Goal: Task Accomplishment & Management: Manage account settings

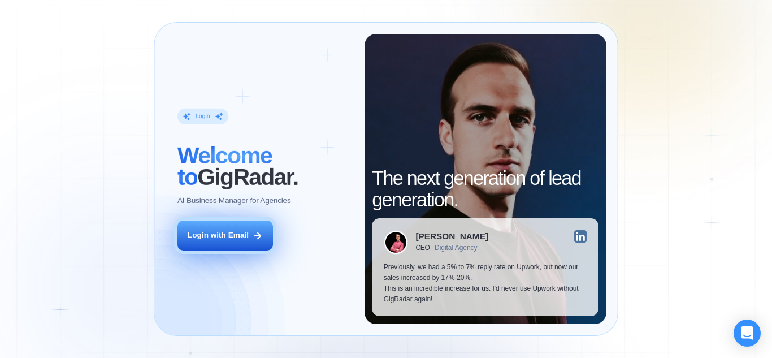
click at [219, 244] on button "Login with Email" at bounding box center [226, 236] width 96 height 30
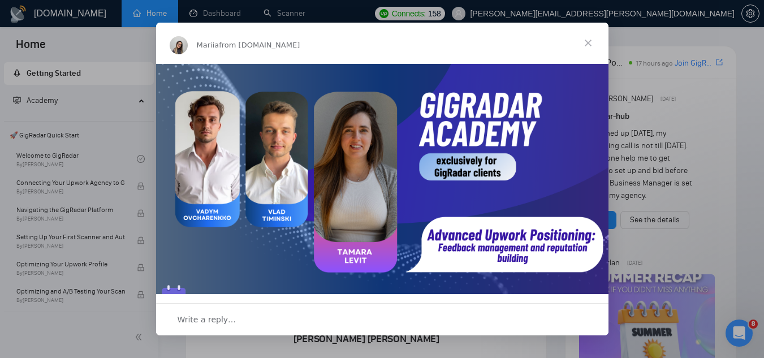
click at [588, 43] on span "Close" at bounding box center [588, 43] width 41 height 41
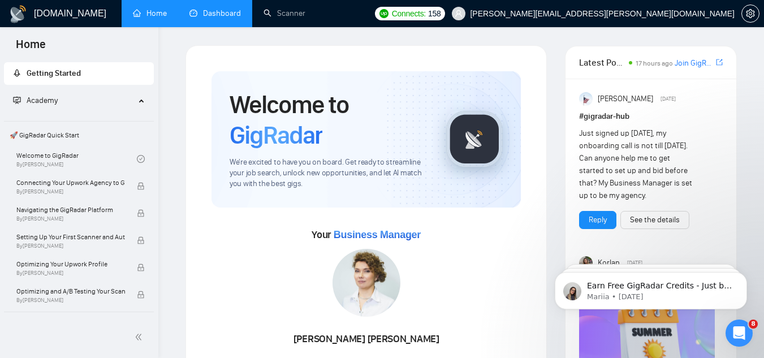
click at [208, 8] on link "Dashboard" at bounding box center [214, 13] width 51 height 10
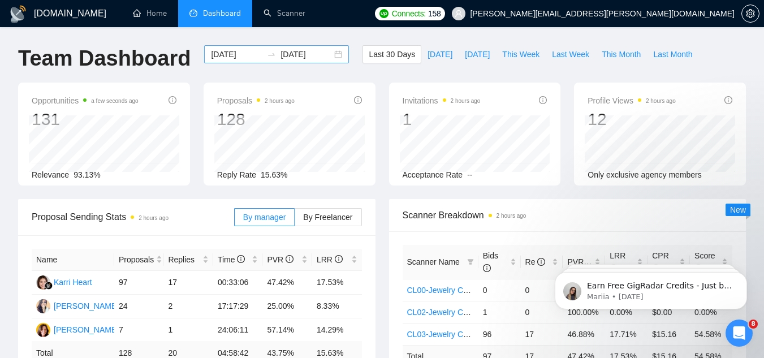
click at [330, 50] on div "[DATE] [DATE]" at bounding box center [276, 54] width 145 height 18
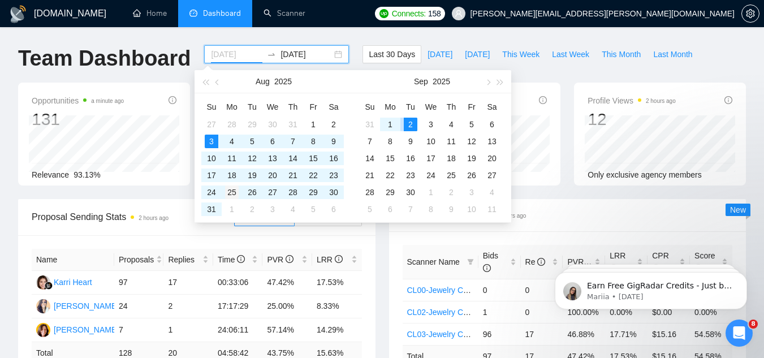
type input "[DATE]"
click at [234, 194] on div "25" at bounding box center [232, 192] width 14 height 14
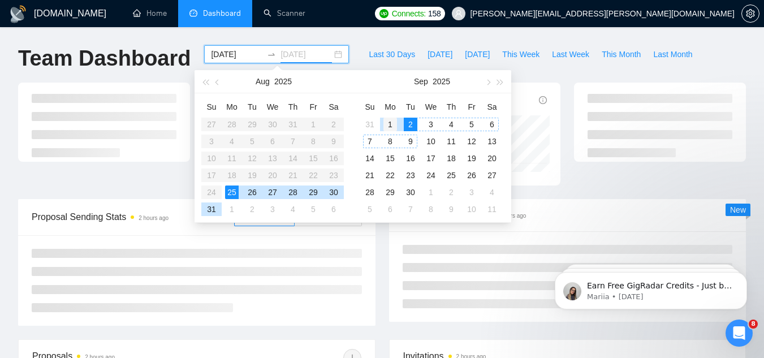
type input "[DATE]"
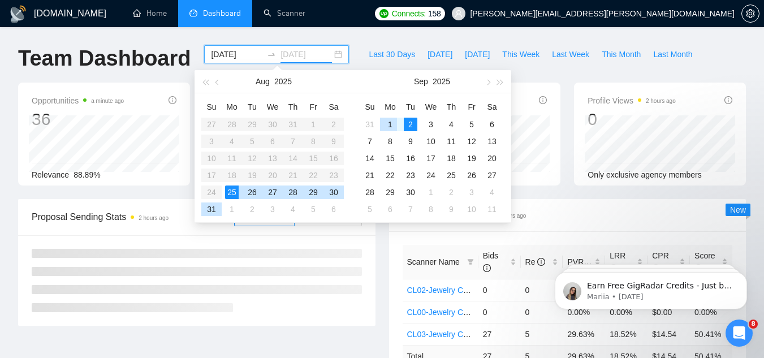
click at [391, 123] on div "1" at bounding box center [390, 125] width 14 height 14
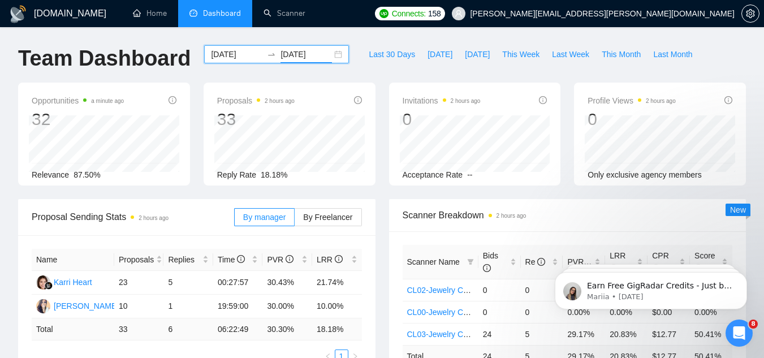
click at [334, 57] on div "[DATE] [DATE]" at bounding box center [276, 54] width 145 height 18
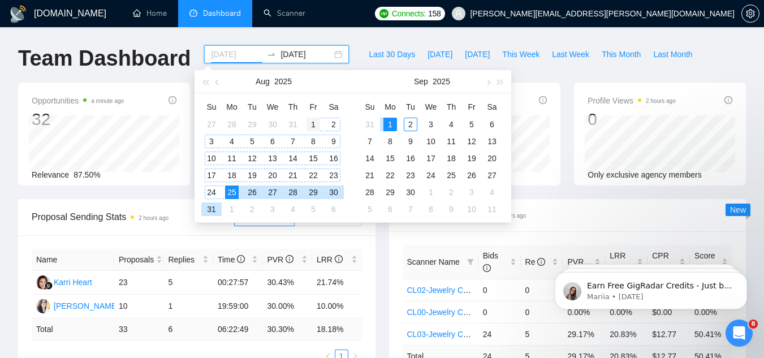
type input "[DATE]"
click at [312, 123] on div "1" at bounding box center [313, 125] width 14 height 14
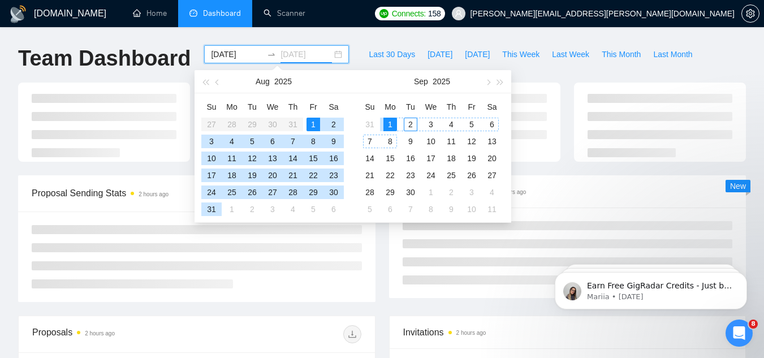
type input "[DATE]"
click at [389, 127] on div "1" at bounding box center [390, 125] width 14 height 14
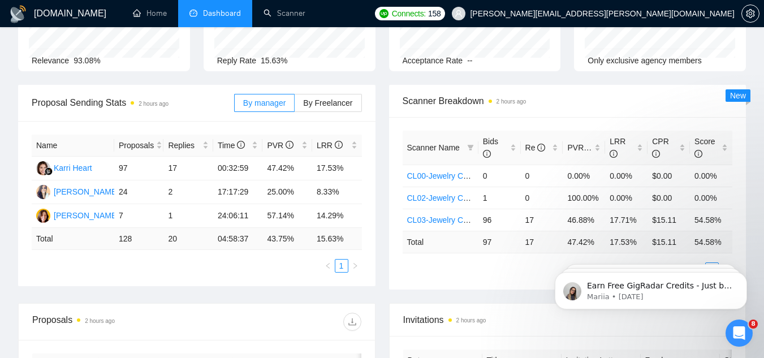
scroll to position [113, 0]
